Goal: Ask a question: Seek information or help from site administrators or community

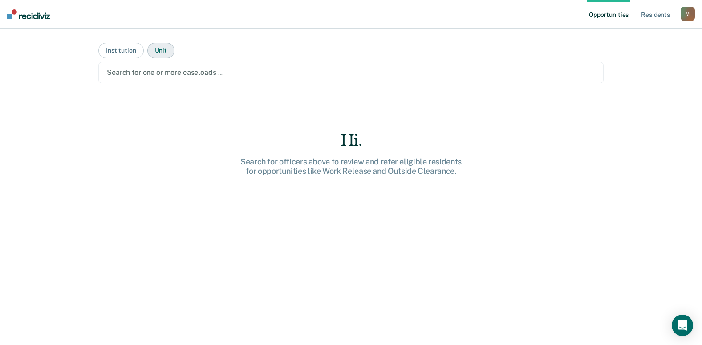
click at [158, 52] on button "Unit" at bounding box center [160, 51] width 27 height 16
click at [133, 52] on button "Institution" at bounding box center [120, 51] width 45 height 16
click at [142, 70] on div at bounding box center [351, 72] width 488 height 10
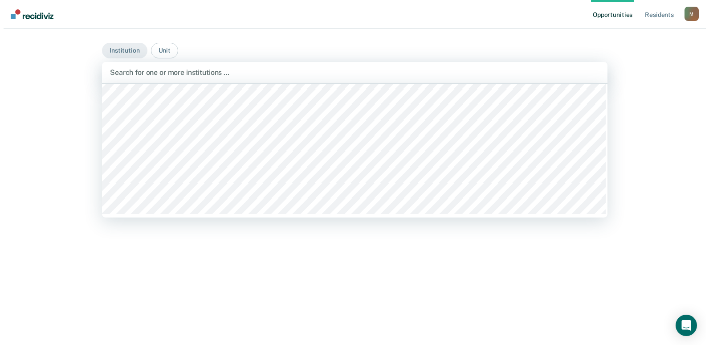
scroll to position [138, 0]
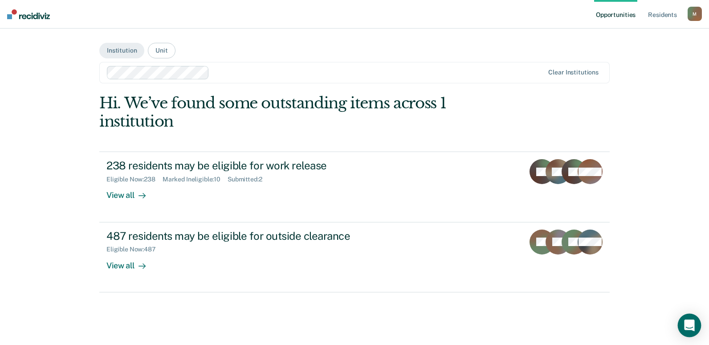
click at [686, 323] on icon "Open Intercom Messenger" at bounding box center [689, 325] width 10 height 12
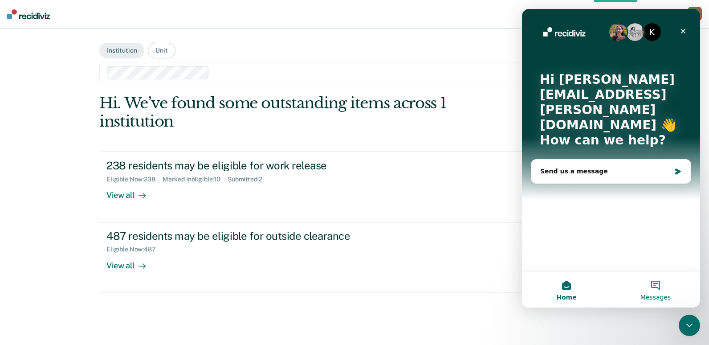
scroll to position [0, 0]
click at [617, 29] on img "Intercom messenger" at bounding box center [618, 32] width 18 height 18
click at [597, 166] on div "Send us a message" at bounding box center [605, 170] width 130 height 9
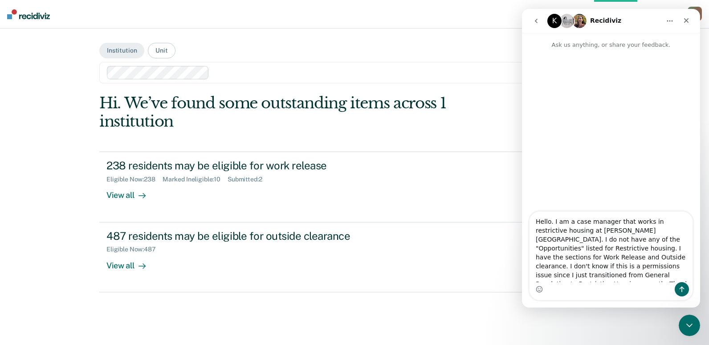
type textarea "Hello. I am a case manager that works in restrictive housing at [PERSON_NAME][G…"
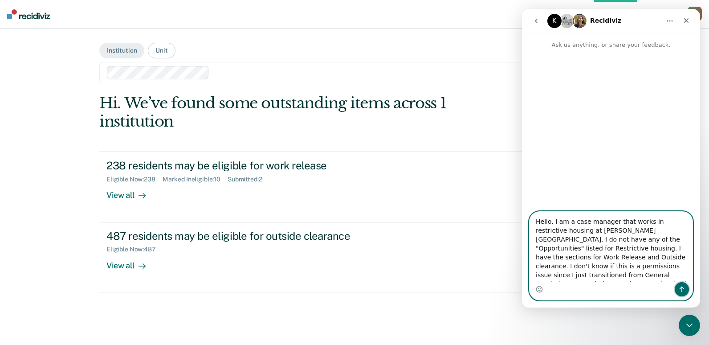
click at [678, 289] on icon "Send a message…" at bounding box center [681, 288] width 7 height 7
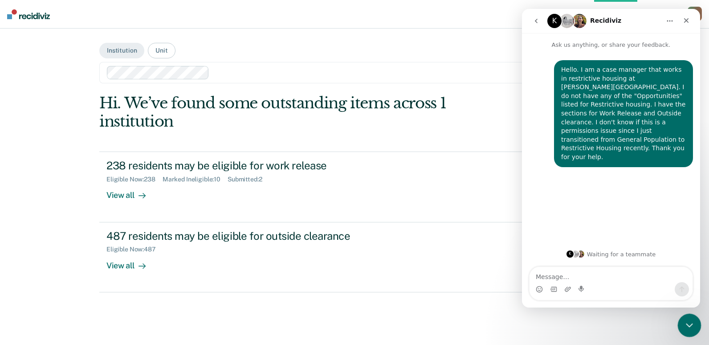
click at [689, 320] on icon "Close Intercom Messenger" at bounding box center [687, 323] width 11 height 11
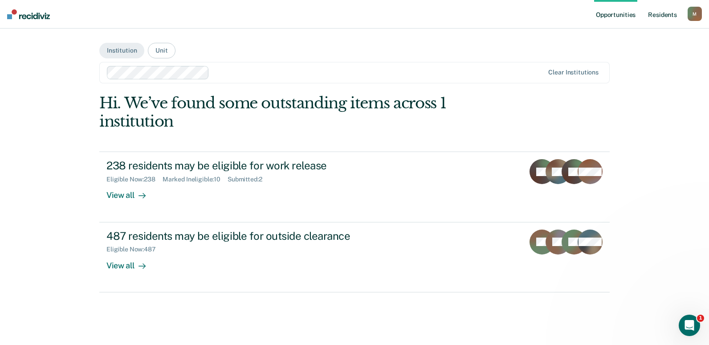
click at [650, 18] on link "Resident s" at bounding box center [662, 14] width 32 height 28
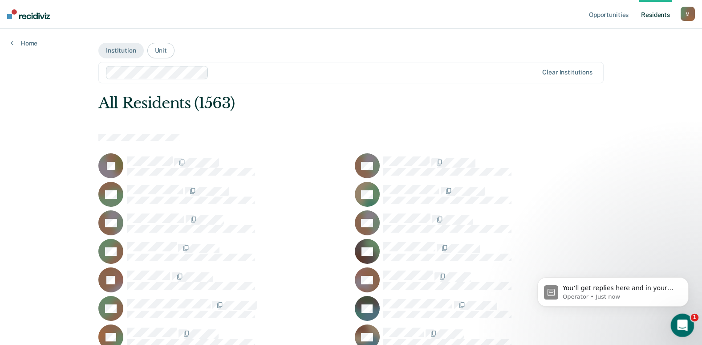
click at [680, 329] on icon "Open Intercom Messenger" at bounding box center [681, 323] width 15 height 15
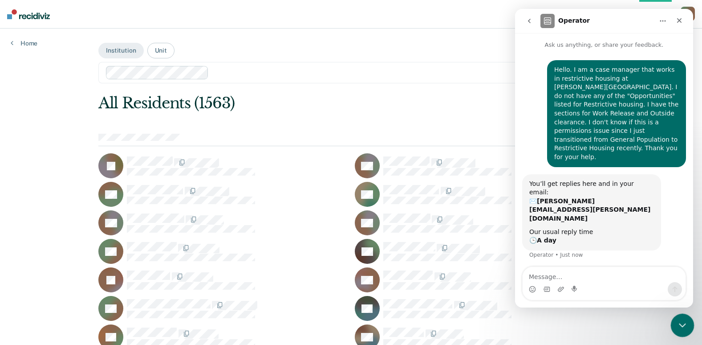
click at [680, 329] on div "Close Intercom Messenger" at bounding box center [680, 323] width 21 height 21
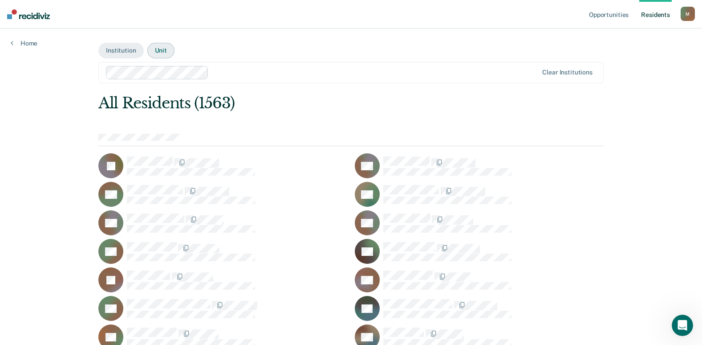
click at [159, 50] on button "Unit" at bounding box center [160, 51] width 27 height 16
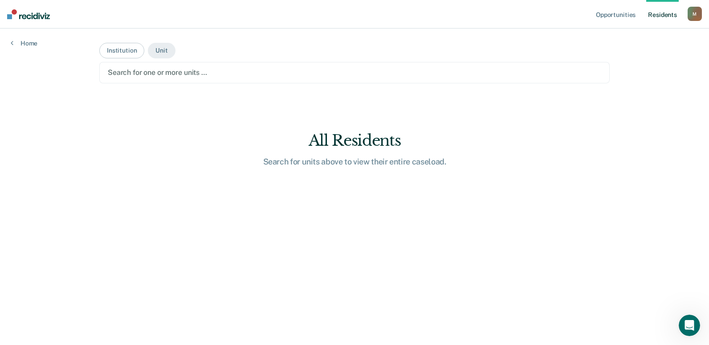
click at [166, 70] on div at bounding box center [354, 72] width 493 height 10
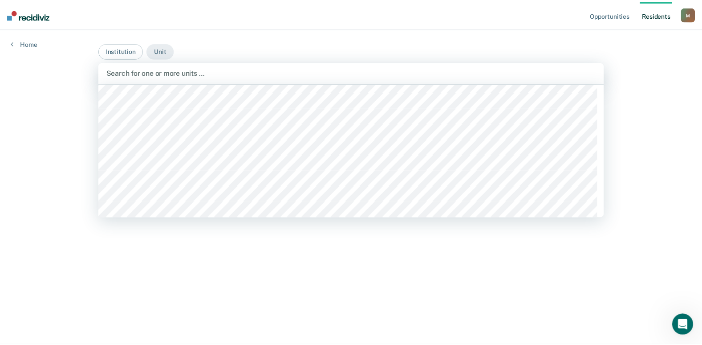
scroll to position [5030, 0]
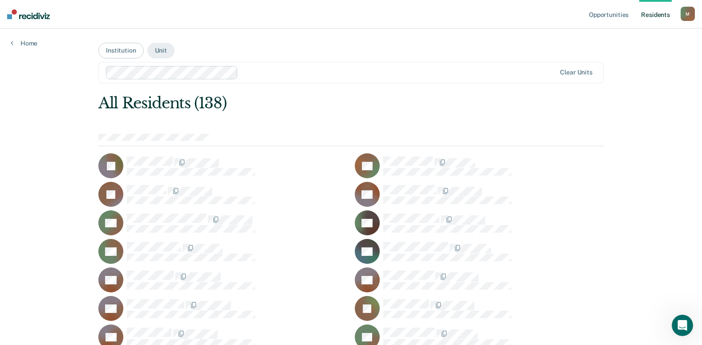
click at [250, 75] on div at bounding box center [399, 72] width 314 height 10
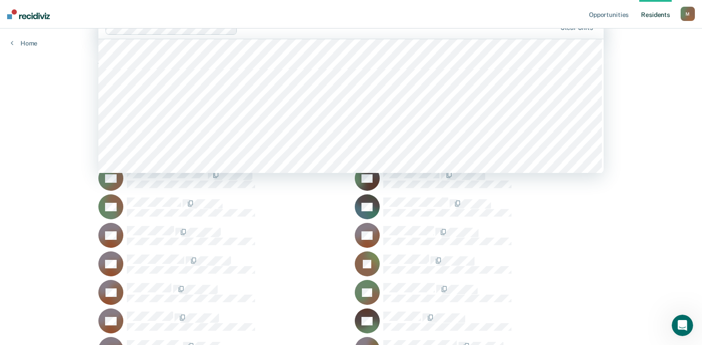
scroll to position [2537, 0]
type input "mo"
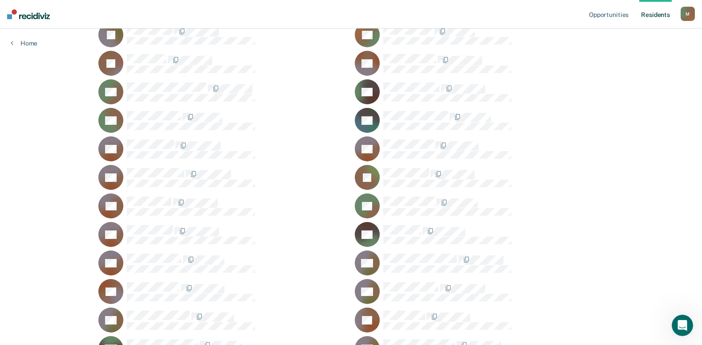
scroll to position [558, 0]
